Goal: Task Accomplishment & Management: Use online tool/utility

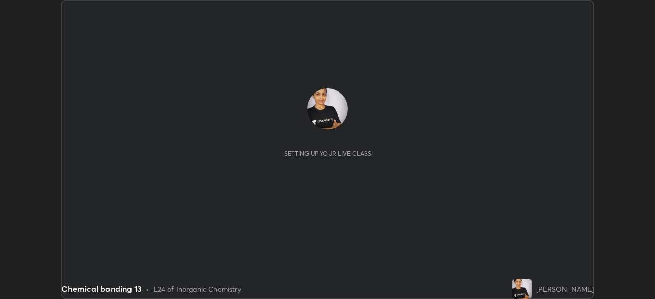
scroll to position [299, 655]
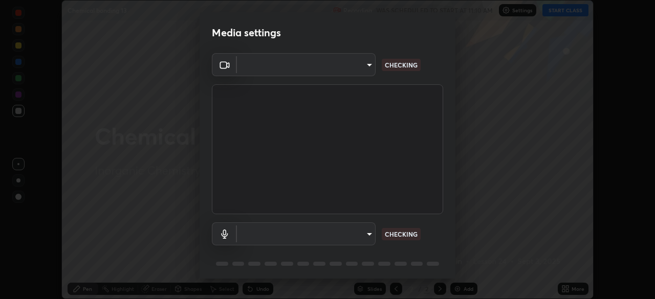
type input "be53a4907a42a79cf235aedf054a38369885e9733e272e39c89b2c863038f768"
type input "4aa6c17c4c59095239ea329d22086e40b99fea179fa3e2e59934311274ec7cea"
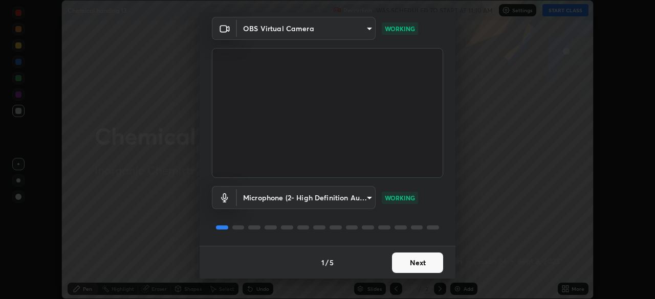
click at [422, 262] on button "Next" at bounding box center [417, 263] width 51 height 20
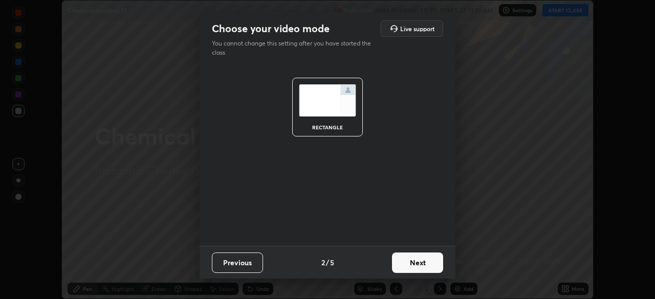
click at [419, 265] on button "Next" at bounding box center [417, 263] width 51 height 20
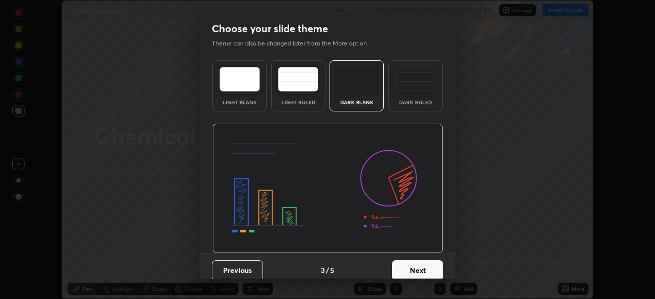
click at [419, 265] on button "Next" at bounding box center [417, 270] width 51 height 20
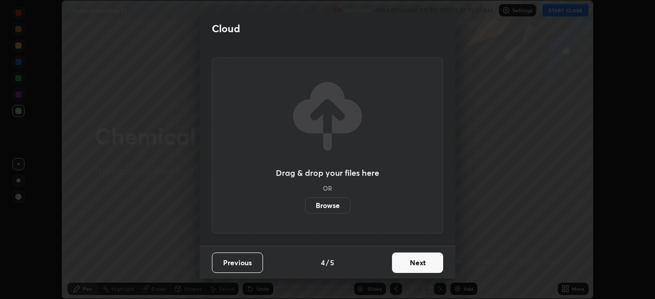
click at [407, 265] on button "Next" at bounding box center [417, 263] width 51 height 20
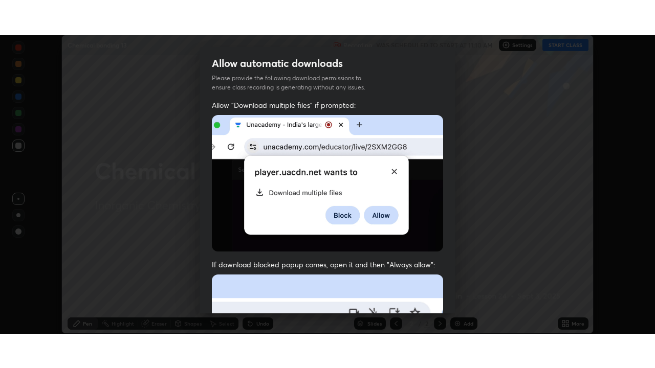
scroll to position [245, 0]
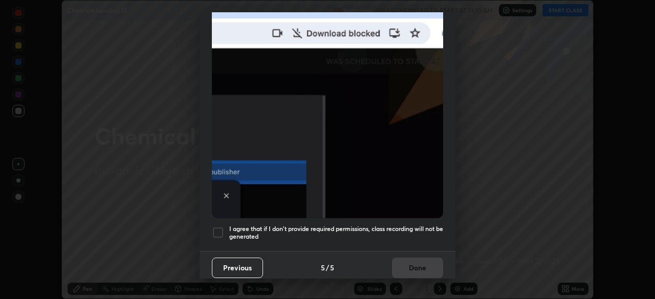
click at [223, 228] on div at bounding box center [218, 233] width 12 height 12
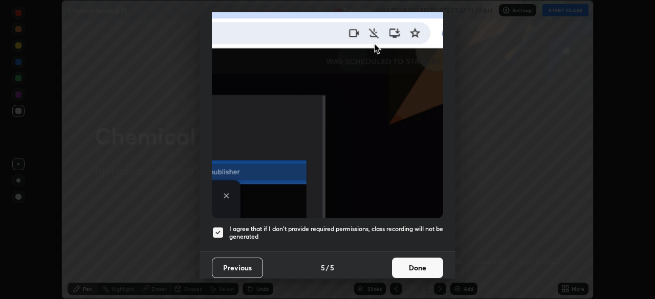
click at [416, 262] on button "Done" at bounding box center [417, 268] width 51 height 20
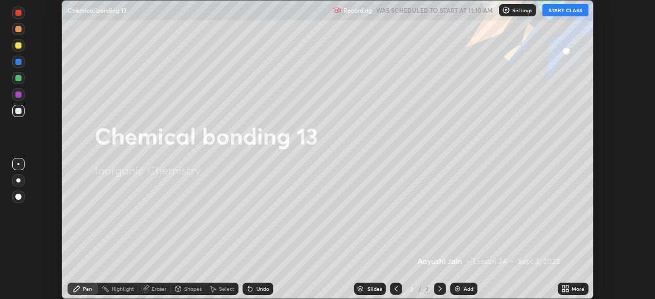
click at [555, 12] on button "START CLASS" at bounding box center [565, 10] width 46 height 12
click at [569, 289] on icon at bounding box center [565, 289] width 8 height 8
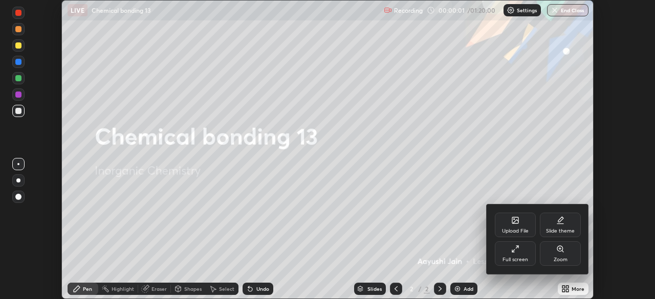
click at [529, 258] on div "Full screen" at bounding box center [515, 254] width 41 height 25
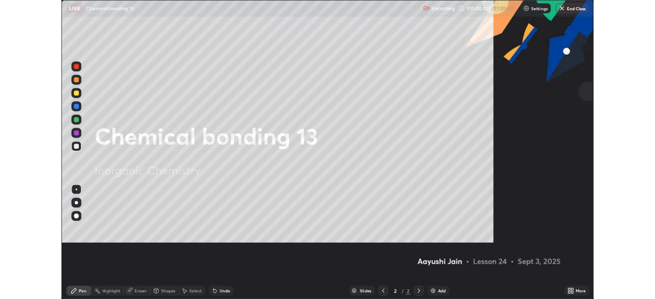
scroll to position [368, 655]
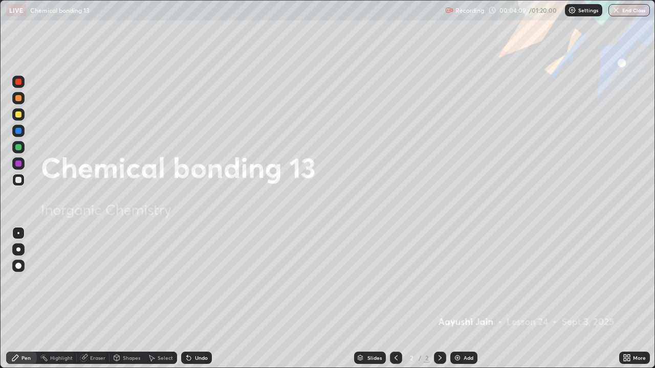
click at [467, 299] on div "Add" at bounding box center [469, 358] width 10 height 5
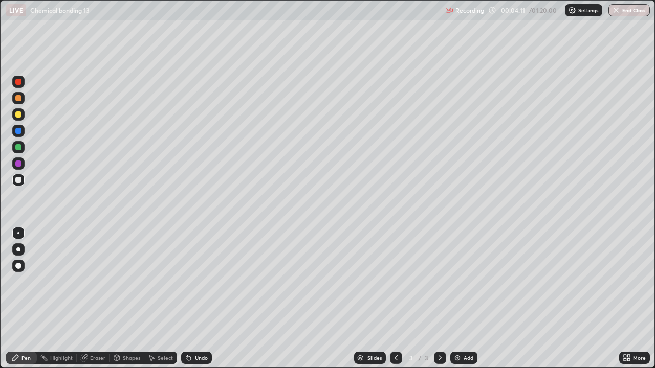
click at [19, 116] on div at bounding box center [18, 115] width 6 height 6
click at [19, 248] on div at bounding box center [18, 250] width 4 height 4
click at [192, 299] on div "Undo" at bounding box center [196, 358] width 31 height 12
click at [187, 299] on icon at bounding box center [189, 359] width 4 height 4
click at [16, 186] on div at bounding box center [18, 180] width 12 height 12
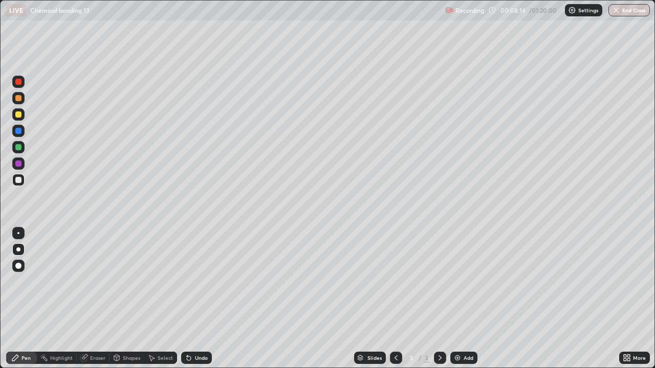
click at [191, 299] on icon at bounding box center [189, 358] width 8 height 8
click at [18, 167] on div at bounding box center [18, 164] width 12 height 12
click at [20, 179] on div at bounding box center [18, 180] width 6 height 6
click at [150, 299] on div "Select" at bounding box center [160, 358] width 33 height 12
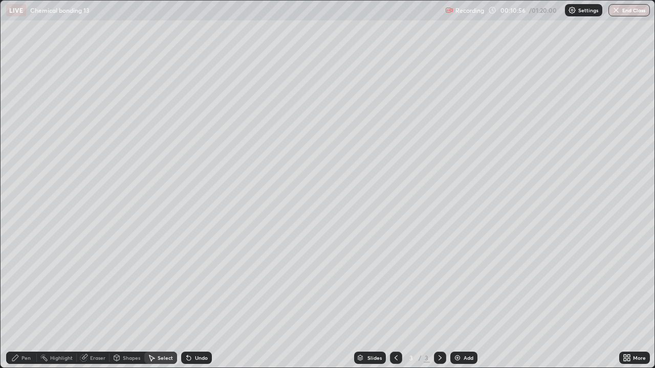
click at [28, 299] on div "Pen" at bounding box center [25, 358] width 9 height 5
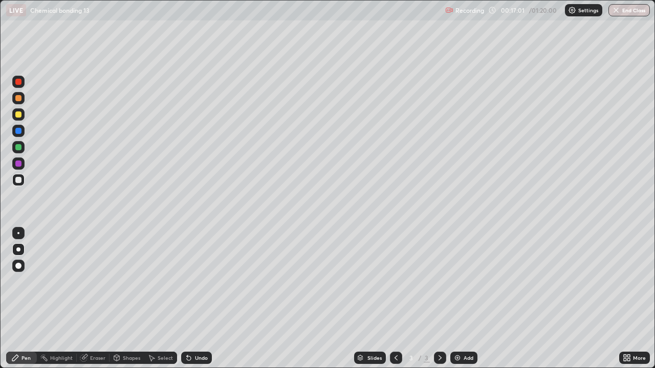
click at [17, 165] on div at bounding box center [18, 164] width 6 height 6
click at [469, 299] on div "Add" at bounding box center [469, 358] width 10 height 5
click at [193, 299] on div "Undo" at bounding box center [196, 358] width 31 height 12
click at [199, 299] on div "Undo" at bounding box center [201, 358] width 13 height 5
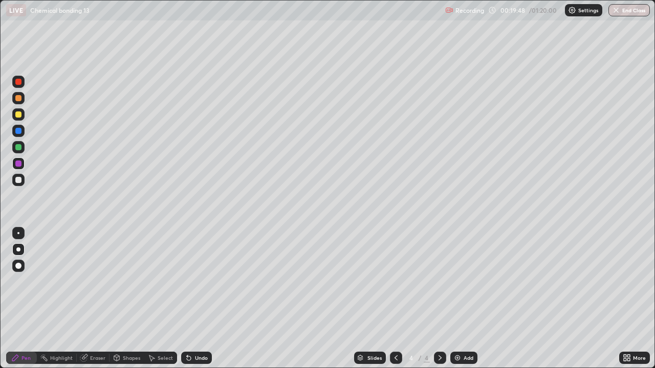
click at [198, 299] on div "Undo" at bounding box center [201, 358] width 13 height 5
click at [392, 299] on icon at bounding box center [396, 358] width 8 height 8
click at [445, 299] on div at bounding box center [440, 358] width 12 height 12
click at [469, 299] on div "Add" at bounding box center [469, 358] width 10 height 5
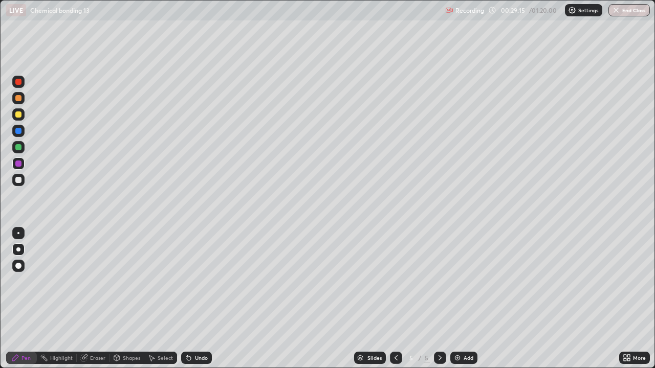
click at [16, 117] on div at bounding box center [18, 115] width 6 height 6
click at [16, 186] on div at bounding box center [18, 180] width 12 height 12
click at [17, 99] on div at bounding box center [18, 98] width 6 height 6
click at [94, 299] on div "Eraser" at bounding box center [97, 358] width 15 height 5
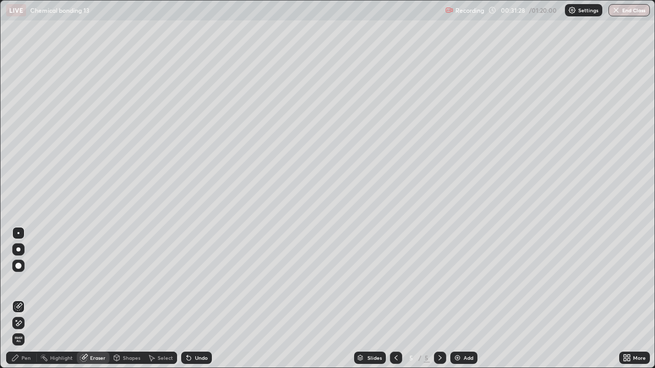
click at [26, 299] on div "Pen" at bounding box center [25, 358] width 9 height 5
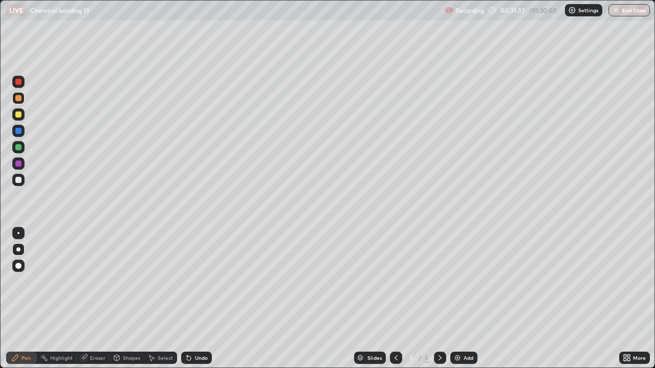
click at [22, 182] on div at bounding box center [18, 180] width 12 height 12
click at [20, 165] on div at bounding box center [18, 164] width 6 height 6
click at [14, 183] on div at bounding box center [18, 180] width 12 height 12
click at [464, 299] on div "Add" at bounding box center [469, 358] width 10 height 5
click at [21, 169] on div at bounding box center [18, 164] width 12 height 12
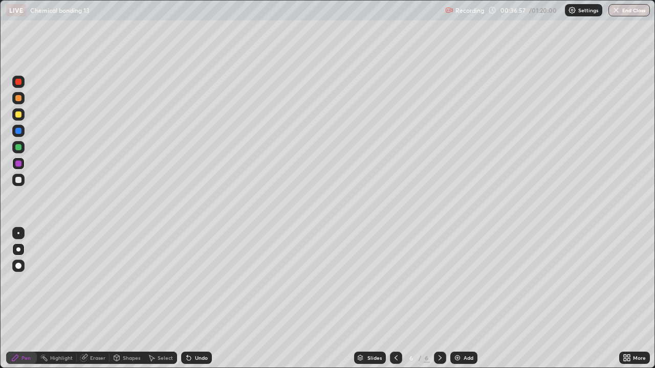
click at [14, 181] on div at bounding box center [18, 180] width 12 height 12
click at [195, 299] on div "Undo" at bounding box center [201, 358] width 13 height 5
click at [196, 299] on div "Undo" at bounding box center [201, 358] width 13 height 5
click at [199, 299] on div "Undo" at bounding box center [201, 358] width 13 height 5
click at [196, 299] on div "Undo" at bounding box center [201, 358] width 13 height 5
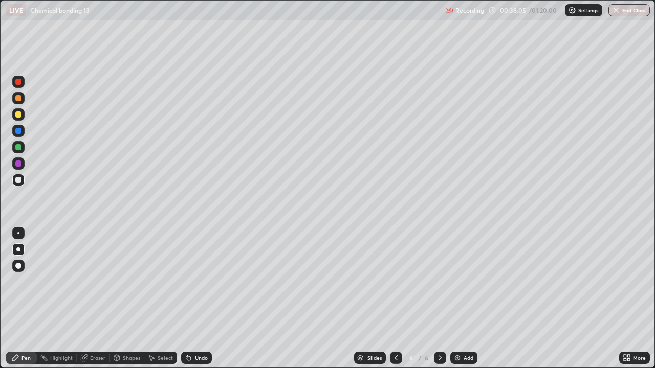
click at [195, 299] on div "Undo" at bounding box center [201, 358] width 13 height 5
click at [199, 299] on div "Undo" at bounding box center [201, 358] width 13 height 5
click at [395, 299] on icon at bounding box center [396, 358] width 8 height 8
click at [444, 299] on div at bounding box center [440, 358] width 12 height 12
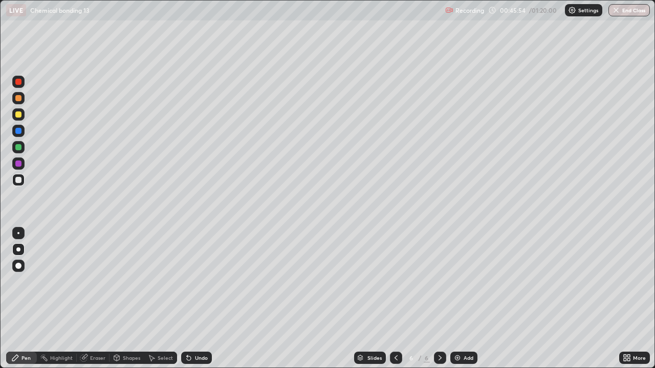
click at [464, 299] on div "Add" at bounding box center [469, 358] width 10 height 5
click at [20, 116] on div at bounding box center [18, 115] width 6 height 6
click at [19, 184] on div at bounding box center [18, 180] width 12 height 12
click at [191, 299] on div "Undo" at bounding box center [196, 358] width 31 height 12
click at [191, 299] on icon at bounding box center [189, 358] width 8 height 8
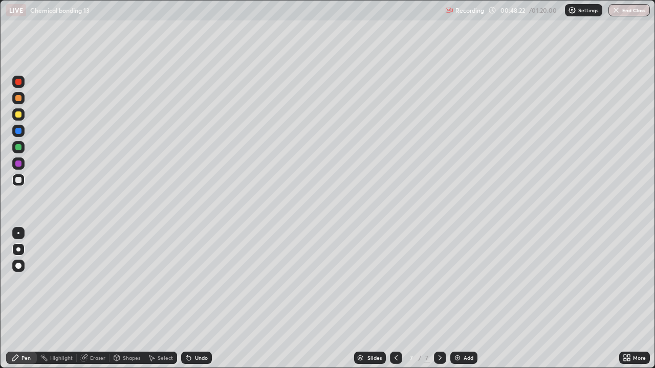
click at [189, 299] on icon at bounding box center [189, 358] width 8 height 8
click at [192, 299] on div "Undo" at bounding box center [196, 358] width 31 height 12
click at [125, 299] on div "Shapes" at bounding box center [131, 358] width 17 height 5
click at [25, 299] on div "Pen" at bounding box center [25, 358] width 9 height 5
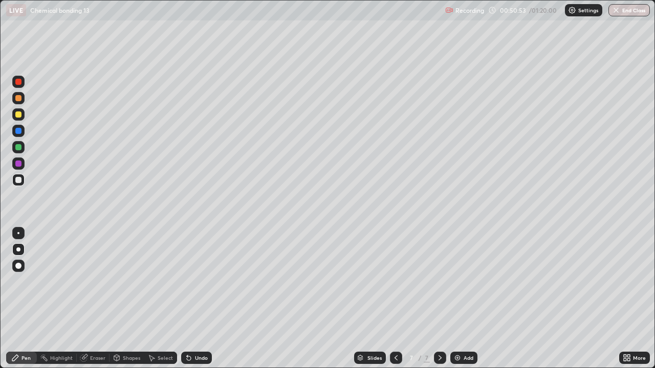
click at [20, 162] on div at bounding box center [18, 164] width 6 height 6
click at [332, 299] on div "Slides 7 / 7 Add" at bounding box center [415, 358] width 407 height 20
click at [461, 299] on div "Add" at bounding box center [463, 358] width 27 height 12
click at [19, 118] on div at bounding box center [18, 114] width 12 height 12
click at [18, 181] on div at bounding box center [18, 180] width 6 height 6
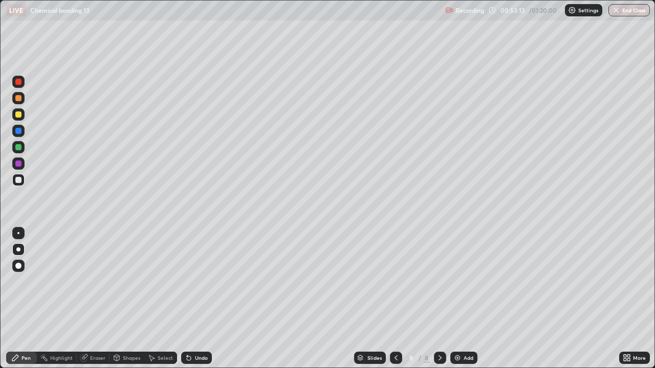
click at [196, 299] on div "Undo" at bounding box center [201, 358] width 13 height 5
click at [193, 299] on div "Undo" at bounding box center [196, 358] width 31 height 12
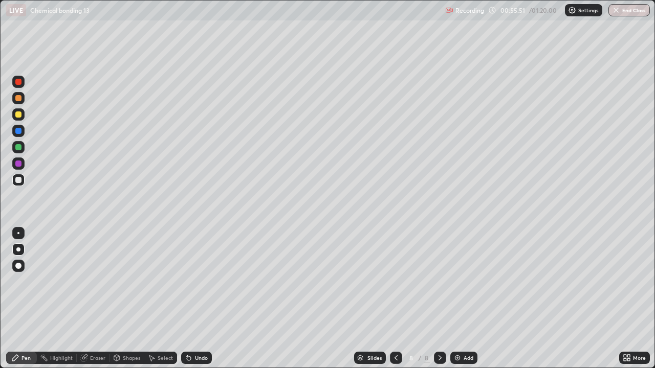
click at [197, 299] on div "Undo" at bounding box center [201, 358] width 13 height 5
click at [401, 299] on div at bounding box center [396, 358] width 12 height 20
click at [443, 299] on div at bounding box center [440, 358] width 12 height 12
click at [466, 299] on div "Add" at bounding box center [463, 358] width 27 height 12
click at [392, 299] on div at bounding box center [396, 358] width 12 height 12
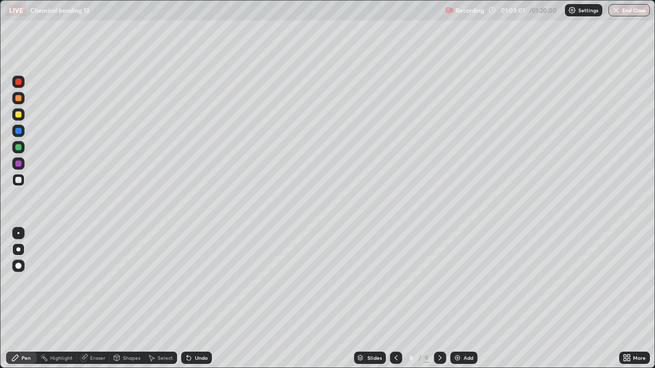
click at [461, 299] on div "Add" at bounding box center [463, 358] width 27 height 12
click at [439, 299] on icon at bounding box center [440, 358] width 8 height 8
click at [13, 165] on div at bounding box center [18, 164] width 12 height 12
click at [198, 299] on div "Undo" at bounding box center [201, 358] width 13 height 5
click at [203, 299] on div "Undo" at bounding box center [201, 358] width 13 height 5
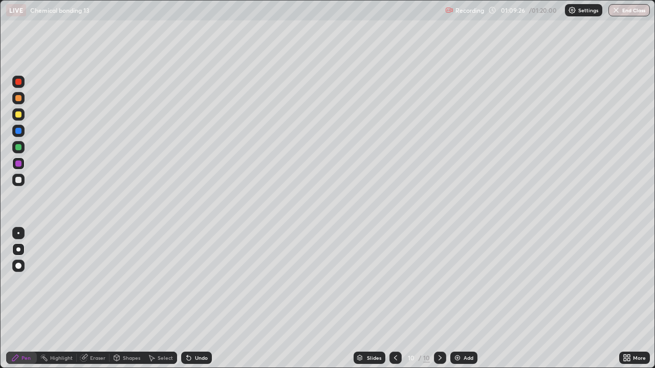
click at [20, 185] on div at bounding box center [18, 180] width 12 height 12
click at [114, 299] on div "Shapes" at bounding box center [127, 358] width 35 height 12
click at [197, 299] on div "Undo" at bounding box center [201, 358] width 13 height 5
click at [32, 299] on div "Pen" at bounding box center [21, 358] width 31 height 12
click at [271, 299] on div "Slides 10 / 10 Add" at bounding box center [415, 358] width 407 height 20
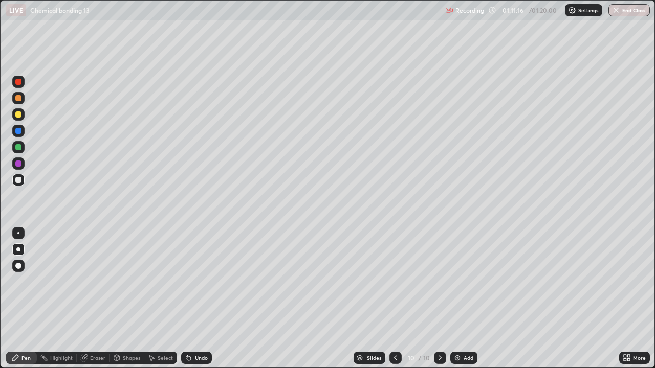
click at [395, 299] on icon at bounding box center [396, 358] width 8 height 8
click at [439, 299] on icon at bounding box center [440, 358] width 8 height 8
click at [619, 15] on button "End Class" at bounding box center [630, 10] width 40 height 12
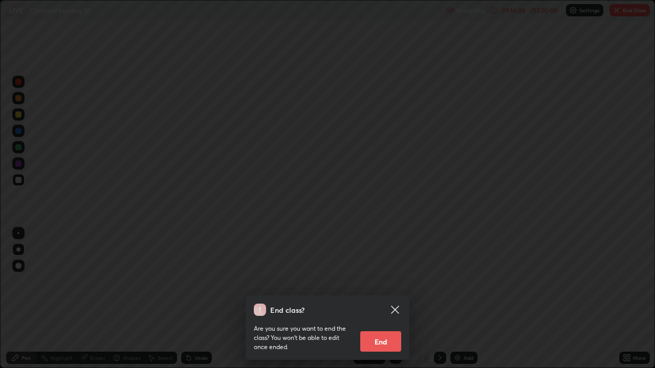
click at [381, 299] on button "End" at bounding box center [380, 342] width 41 height 20
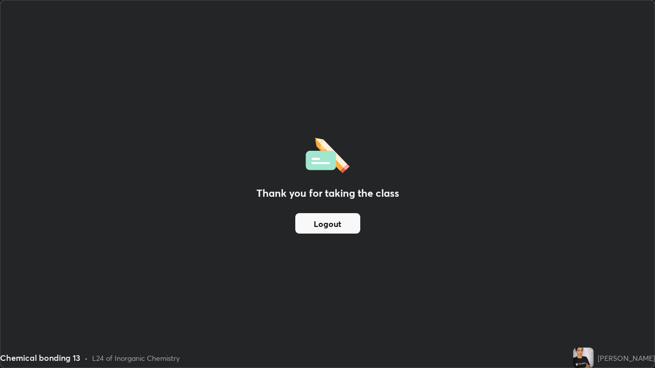
click at [309, 223] on button "Logout" at bounding box center [327, 223] width 65 height 20
click at [320, 227] on button "Logout" at bounding box center [327, 223] width 65 height 20
click at [320, 231] on button "Logout" at bounding box center [327, 223] width 65 height 20
click at [314, 226] on button "Logout" at bounding box center [327, 223] width 65 height 20
click at [312, 224] on button "Logout" at bounding box center [327, 223] width 65 height 20
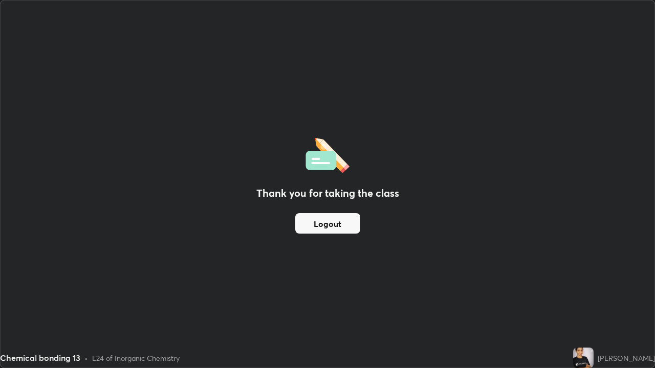
click at [306, 233] on button "Logout" at bounding box center [327, 223] width 65 height 20
click at [314, 227] on button "Logout" at bounding box center [327, 223] width 65 height 20
click at [312, 224] on button "Logout" at bounding box center [327, 223] width 65 height 20
click at [312, 220] on button "Logout" at bounding box center [327, 223] width 65 height 20
click at [317, 224] on button "Logout" at bounding box center [327, 223] width 65 height 20
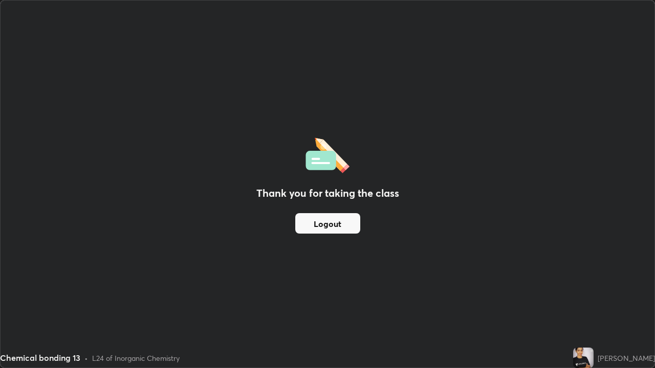
click at [327, 228] on button "Logout" at bounding box center [327, 223] width 65 height 20
click at [334, 230] on button "Logout" at bounding box center [327, 223] width 65 height 20
click at [333, 233] on button "Logout" at bounding box center [327, 223] width 65 height 20
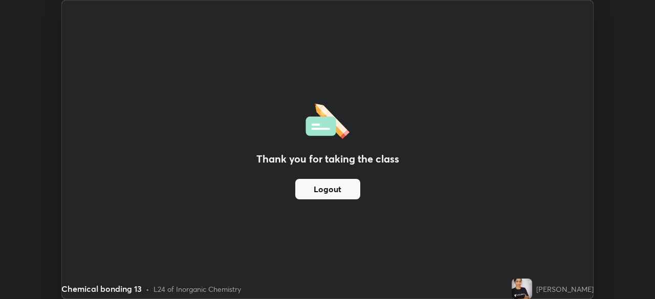
scroll to position [50879, 50523]
click at [332, 192] on button "Logout" at bounding box center [327, 189] width 65 height 20
click at [389, 116] on div "Thank you for taking the class Logout" at bounding box center [327, 150] width 531 height 298
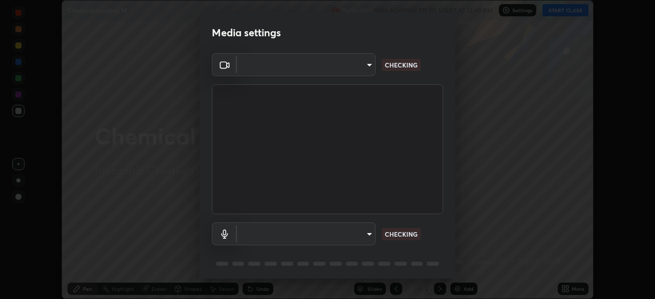
scroll to position [36, 0]
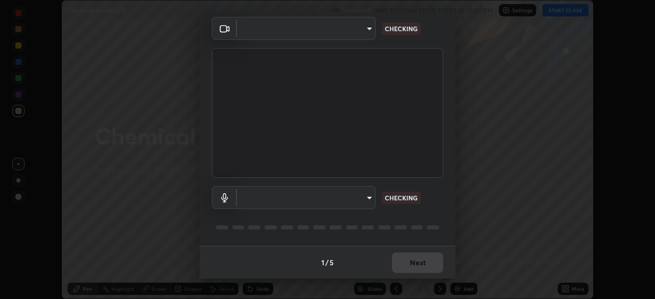
type input "be53a4907a42a79cf235aedf054a38369885e9733e272e39c89b2c863038f768"
type input "4aa6c17c4c59095239ea329d22086e40b99fea179fa3e2e59934311274ec7cea"
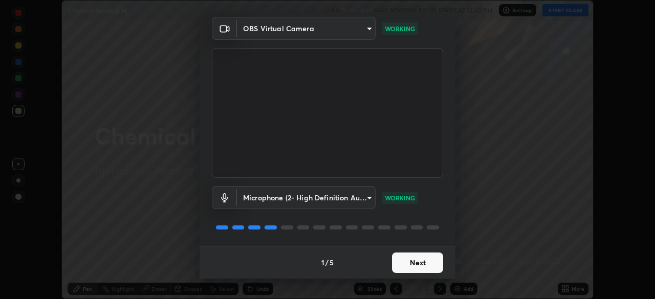
click at [419, 264] on button "Next" at bounding box center [417, 263] width 51 height 20
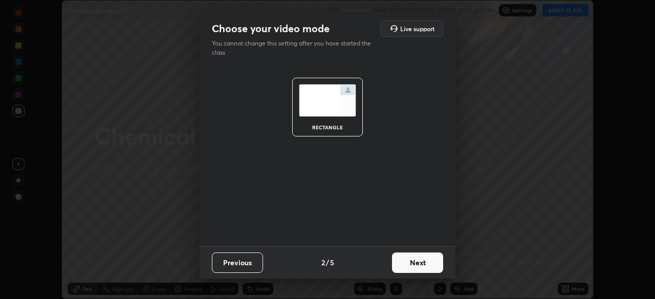
click at [419, 264] on button "Next" at bounding box center [417, 263] width 51 height 20
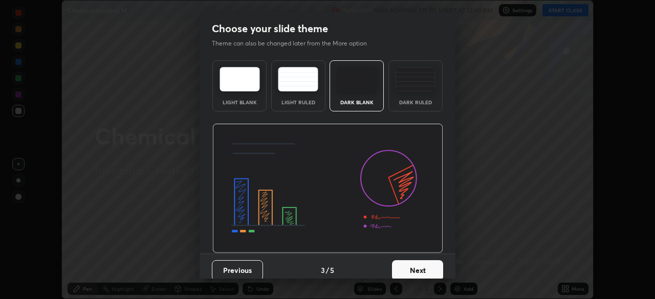
click at [417, 265] on button "Next" at bounding box center [417, 270] width 51 height 20
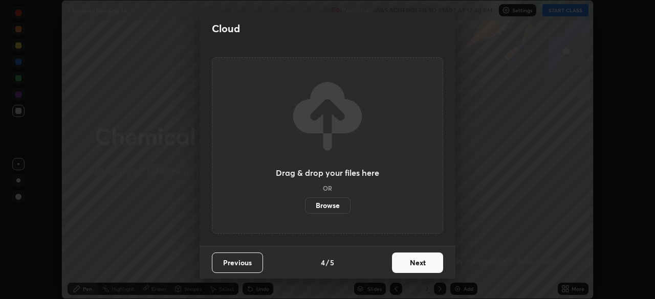
click at [417, 267] on button "Next" at bounding box center [417, 263] width 51 height 20
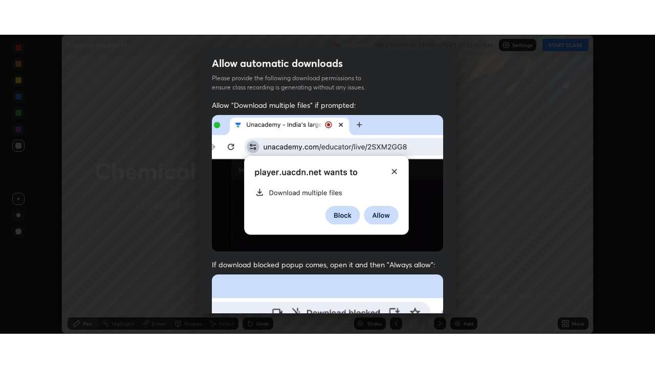
scroll to position [245, 0]
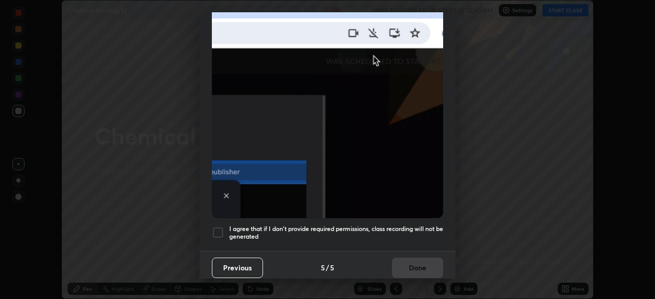
click at [219, 227] on div at bounding box center [218, 233] width 12 height 12
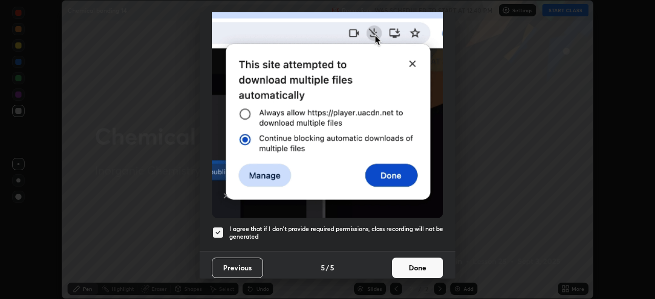
click at [409, 265] on button "Done" at bounding box center [417, 268] width 51 height 20
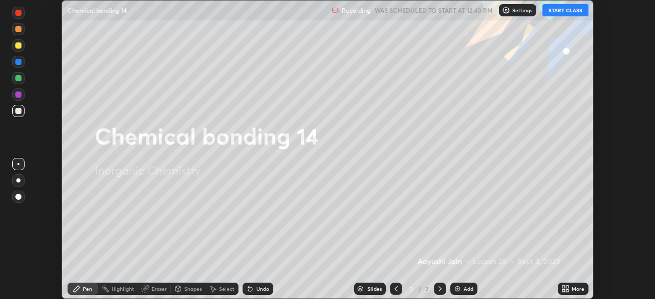
click at [567, 11] on button "START CLASS" at bounding box center [565, 10] width 46 height 12
click at [567, 292] on icon at bounding box center [567, 291] width 3 height 3
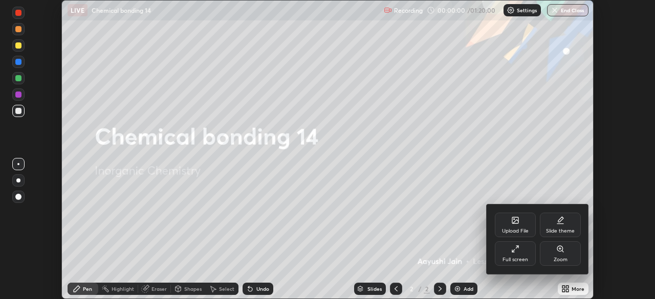
click at [514, 251] on icon at bounding box center [515, 249] width 8 height 8
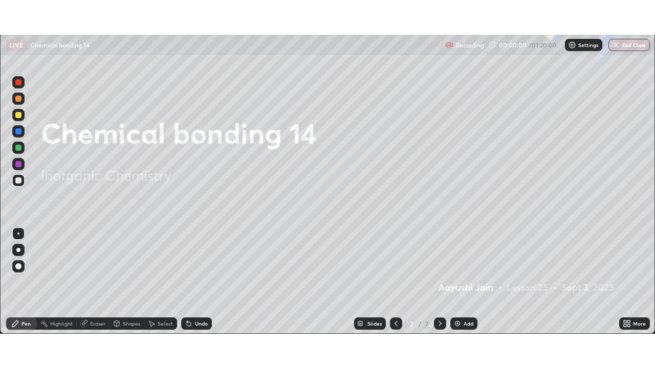
scroll to position [368, 655]
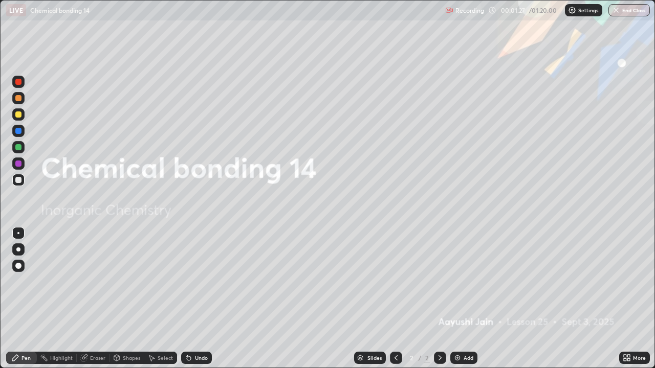
click at [465, 299] on div "Add" at bounding box center [469, 358] width 10 height 5
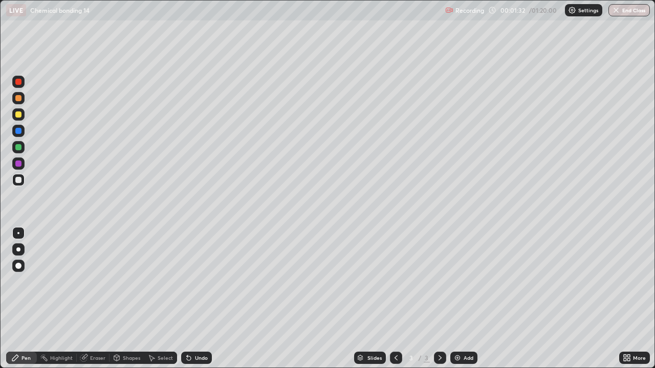
click at [19, 251] on div at bounding box center [18, 250] width 4 height 4
click at [195, 299] on div "Undo" at bounding box center [196, 358] width 31 height 12
click at [195, 299] on div "Undo" at bounding box center [201, 358] width 13 height 5
click at [18, 115] on div at bounding box center [18, 115] width 6 height 6
click at [96, 299] on div "Eraser" at bounding box center [97, 358] width 15 height 5
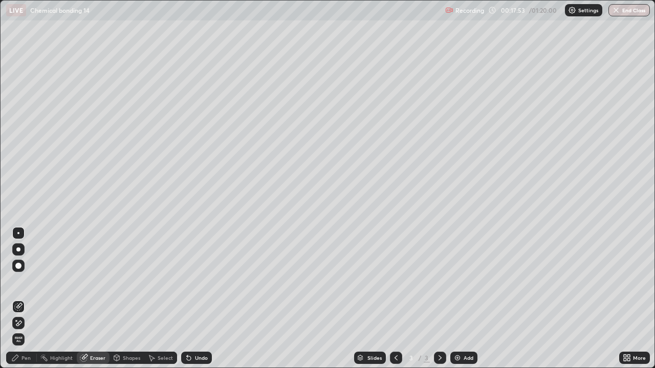
click at [30, 299] on div "Pen" at bounding box center [25, 358] width 9 height 5
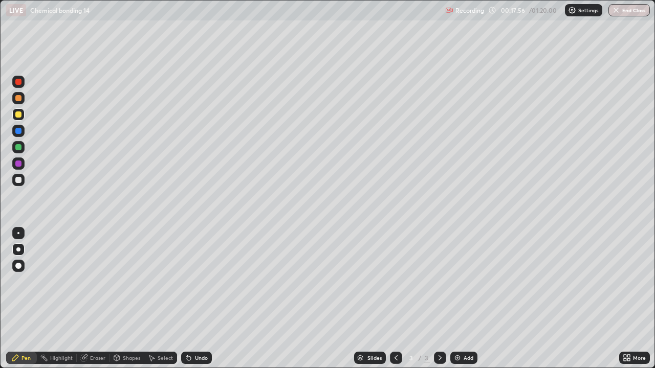
click at [191, 299] on div "Undo" at bounding box center [196, 358] width 31 height 12
click at [195, 299] on div "Undo" at bounding box center [201, 358] width 13 height 5
click at [470, 299] on div "Add" at bounding box center [469, 358] width 10 height 5
click at [24, 181] on div at bounding box center [18, 180] width 12 height 12
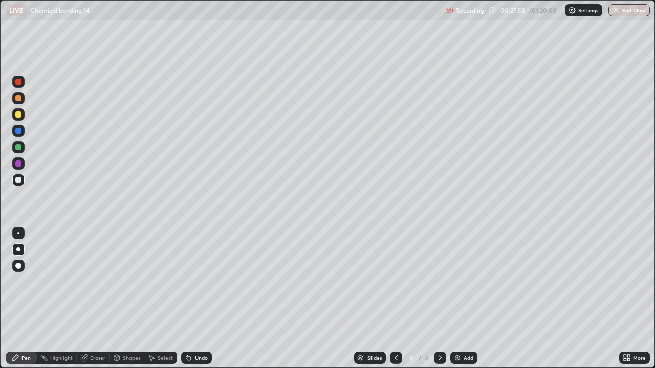
click at [96, 299] on div "Eraser" at bounding box center [97, 358] width 15 height 5
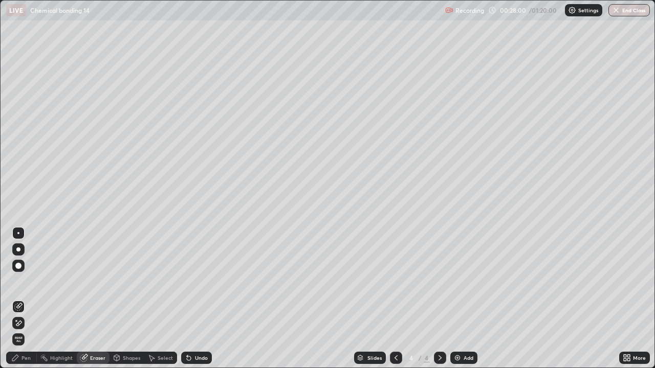
click at [165, 299] on div "Select" at bounding box center [160, 358] width 33 height 12
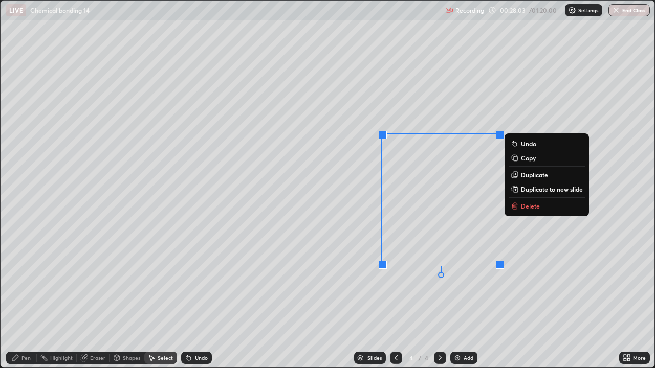
click at [536, 209] on p "Delete" at bounding box center [530, 206] width 19 height 8
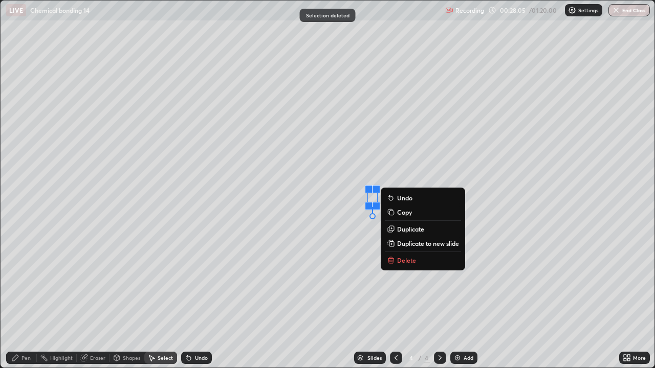
click at [411, 260] on p "Delete" at bounding box center [406, 260] width 19 height 8
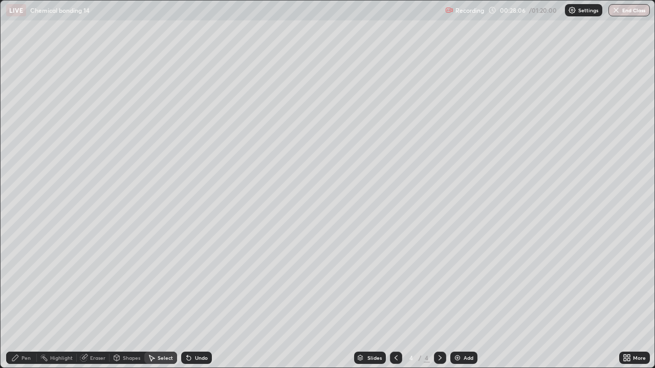
click at [30, 299] on div "Pen" at bounding box center [25, 358] width 9 height 5
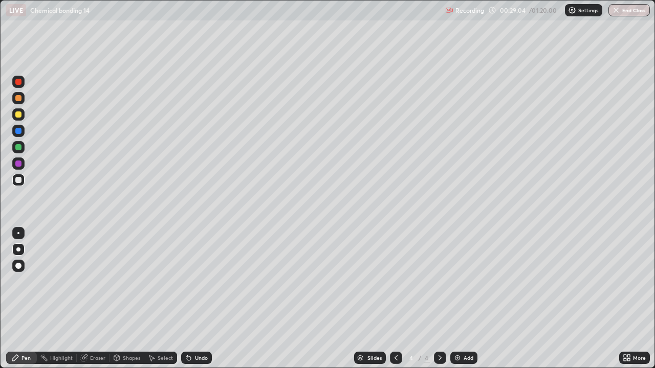
click at [195, 299] on div "Undo" at bounding box center [201, 358] width 13 height 5
click at [469, 299] on div "Add" at bounding box center [469, 358] width 10 height 5
click at [19, 117] on div at bounding box center [18, 115] width 6 height 6
click at [187, 299] on icon at bounding box center [189, 359] width 4 height 4
click at [191, 299] on div "Undo" at bounding box center [196, 358] width 31 height 12
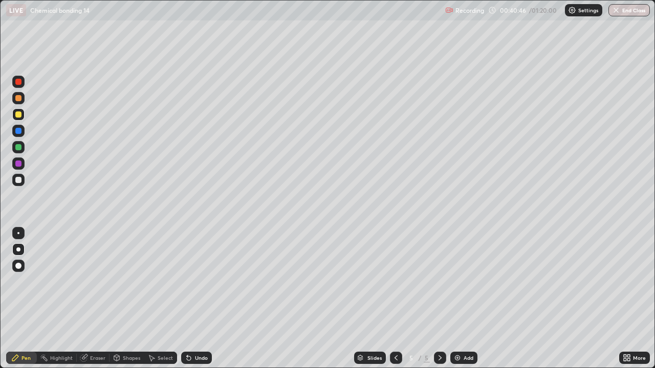
click at [22, 181] on div at bounding box center [18, 180] width 12 height 12
click at [204, 299] on div "Undo" at bounding box center [196, 358] width 31 height 12
click at [198, 299] on div "Undo" at bounding box center [201, 358] width 13 height 5
click at [198, 299] on div "Undo" at bounding box center [196, 358] width 31 height 12
click at [196, 299] on div "Undo" at bounding box center [201, 358] width 13 height 5
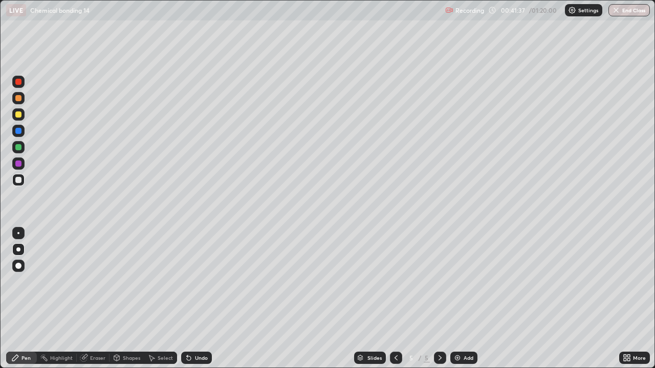
click at [203, 299] on div "Undo" at bounding box center [196, 358] width 31 height 12
click at [460, 299] on img at bounding box center [457, 358] width 8 height 8
click at [205, 299] on div "Undo" at bounding box center [201, 358] width 13 height 5
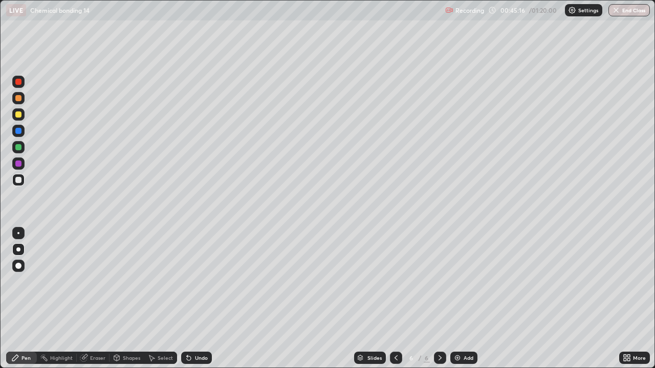
click at [395, 299] on icon at bounding box center [396, 358] width 8 height 8
click at [443, 299] on icon at bounding box center [440, 358] width 8 height 8
click at [471, 299] on div "Add" at bounding box center [463, 358] width 27 height 12
click at [195, 299] on div "Undo" at bounding box center [201, 358] width 13 height 5
click at [198, 299] on div "Undo" at bounding box center [201, 358] width 13 height 5
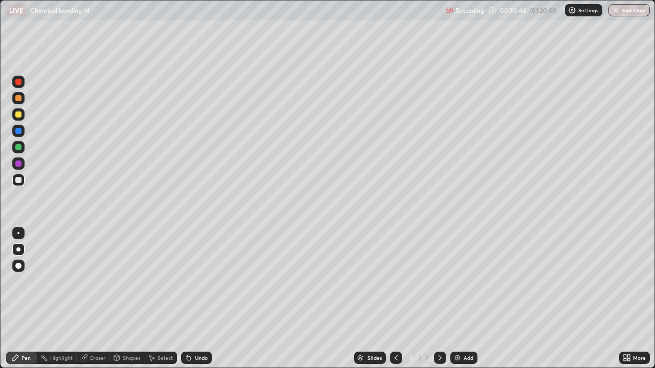
click at [197, 299] on div "Undo" at bounding box center [201, 358] width 13 height 5
click at [198, 299] on div "Undo" at bounding box center [201, 358] width 13 height 5
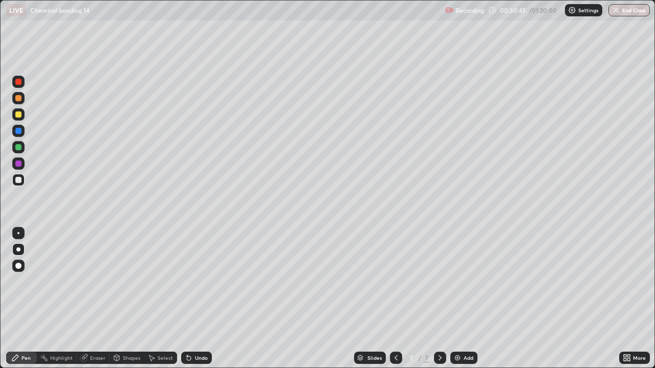
click at [198, 299] on div "Undo" at bounding box center [201, 358] width 13 height 5
click at [197, 299] on div "Undo" at bounding box center [201, 358] width 13 height 5
click at [198, 299] on div "Undo" at bounding box center [201, 358] width 13 height 5
click at [18, 114] on div at bounding box center [18, 115] width 6 height 6
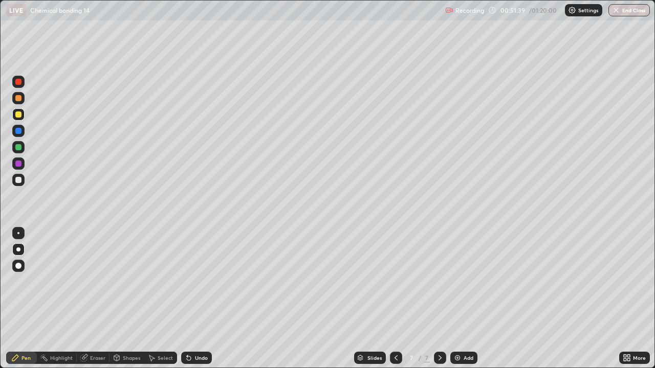
click at [23, 183] on div at bounding box center [18, 180] width 12 height 12
click at [17, 114] on div at bounding box center [18, 115] width 6 height 6
click at [24, 184] on div at bounding box center [18, 180] width 12 height 12
click at [464, 299] on div "Add" at bounding box center [469, 358] width 10 height 5
click at [24, 119] on div at bounding box center [18, 114] width 12 height 16
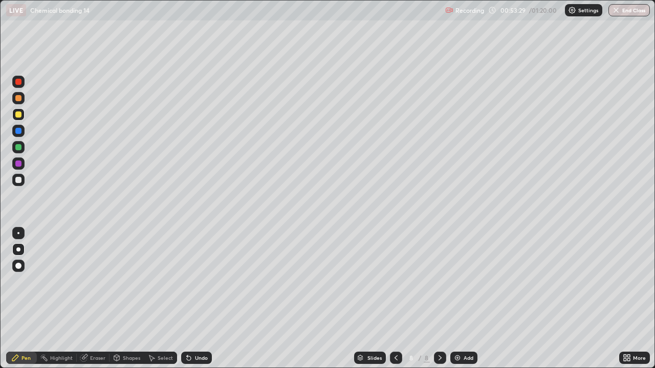
click at [20, 183] on div at bounding box center [18, 180] width 6 height 6
click at [97, 299] on div "Eraser" at bounding box center [97, 358] width 15 height 5
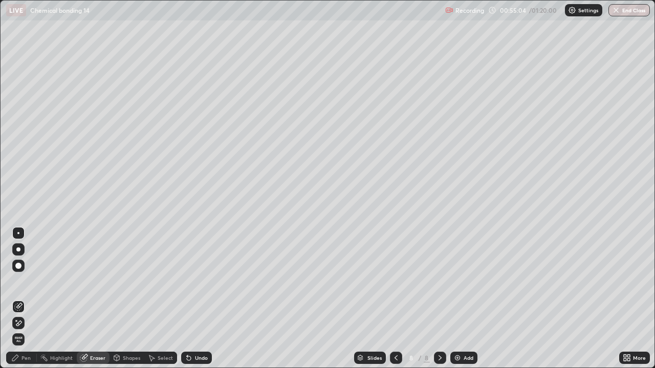
click at [26, 299] on div "Pen" at bounding box center [25, 358] width 9 height 5
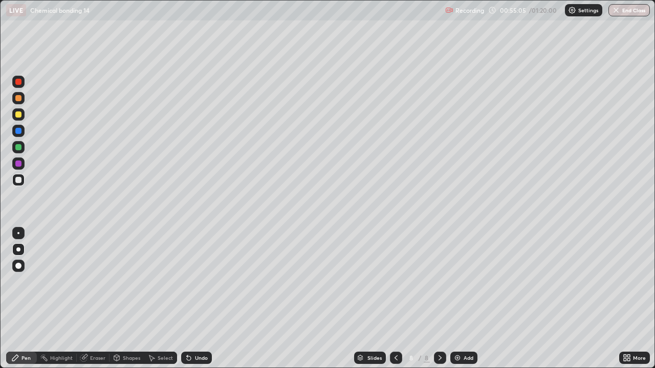
click at [16, 113] on div at bounding box center [18, 115] width 6 height 6
click at [94, 299] on div "Eraser" at bounding box center [97, 358] width 15 height 5
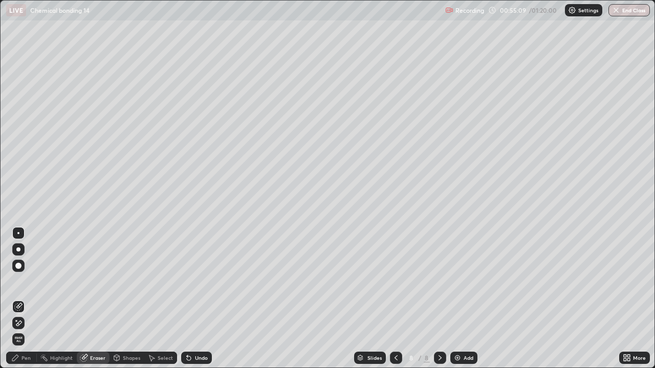
click at [24, 299] on div "Pen" at bounding box center [25, 358] width 9 height 5
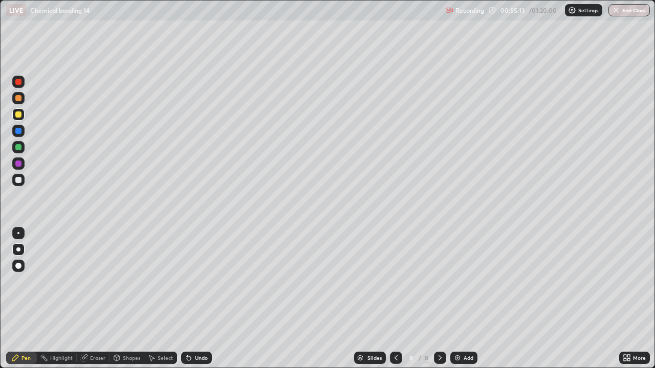
click at [23, 183] on div at bounding box center [18, 180] width 12 height 12
click at [398, 299] on div at bounding box center [396, 358] width 12 height 12
click at [444, 299] on div at bounding box center [440, 358] width 12 height 12
click at [458, 299] on img at bounding box center [457, 358] width 8 height 8
click at [19, 119] on div at bounding box center [18, 114] width 12 height 12
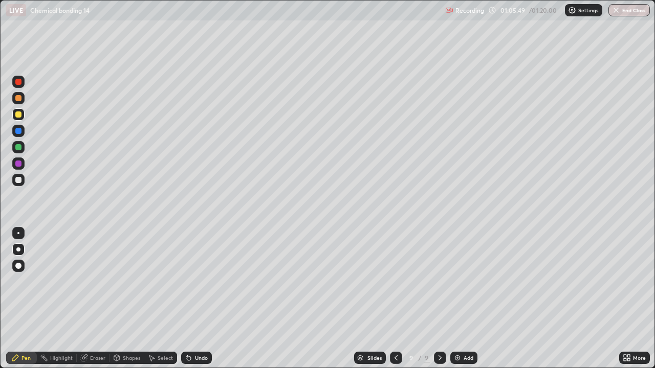
click at [198, 299] on div "Undo" at bounding box center [196, 358] width 31 height 12
click at [200, 299] on div "Undo" at bounding box center [196, 358] width 31 height 12
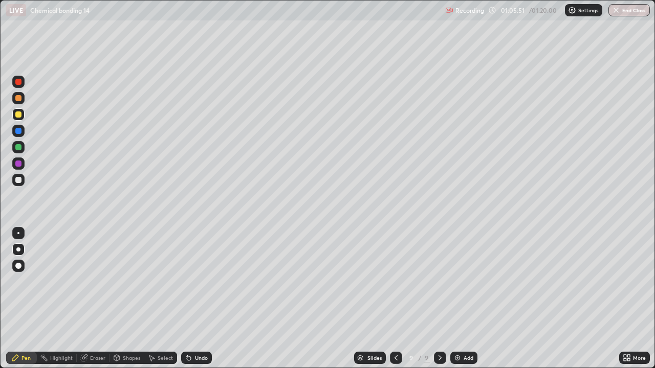
click at [199, 299] on div "Undo" at bounding box center [196, 358] width 31 height 12
click at [20, 182] on div at bounding box center [18, 180] width 6 height 6
click at [167, 299] on div "Select" at bounding box center [160, 358] width 33 height 12
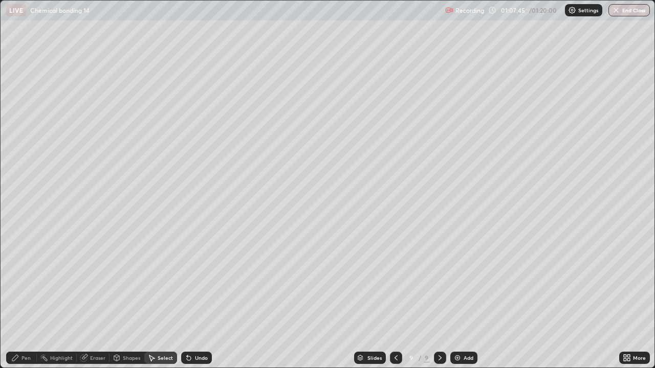
click at [34, 299] on div "Pen" at bounding box center [21, 358] width 31 height 12
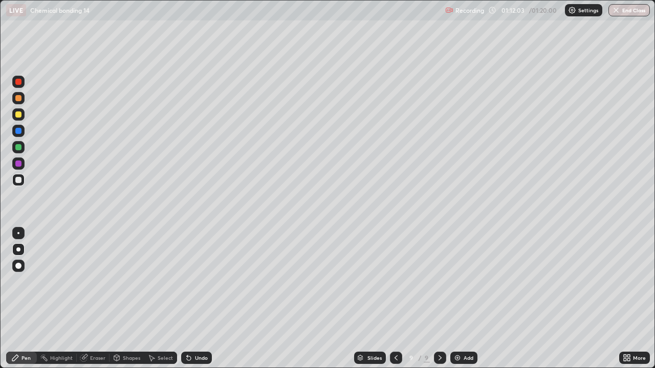
click at [469, 299] on div "Add" at bounding box center [469, 358] width 10 height 5
click at [195, 299] on div "Undo" at bounding box center [201, 358] width 13 height 5
click at [0, 299] on div "Pen Highlight Eraser Shapes Select Undo Slides 10 / 10 Add More" at bounding box center [327, 358] width 655 height 20
click at [622, 14] on button "End Class" at bounding box center [630, 10] width 40 height 12
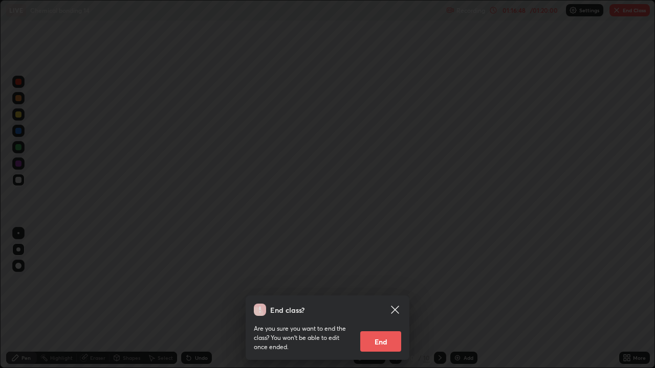
click at [400, 299] on icon at bounding box center [395, 310] width 12 height 12
